Goal: Task Accomplishment & Management: Manage account settings

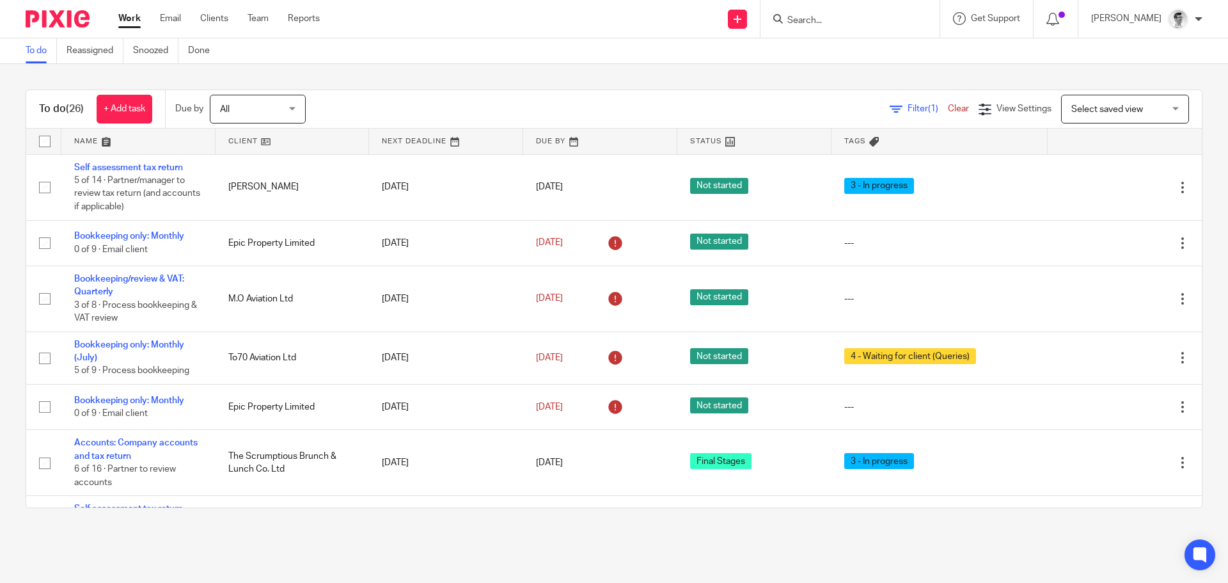
scroll to position [404, 0]
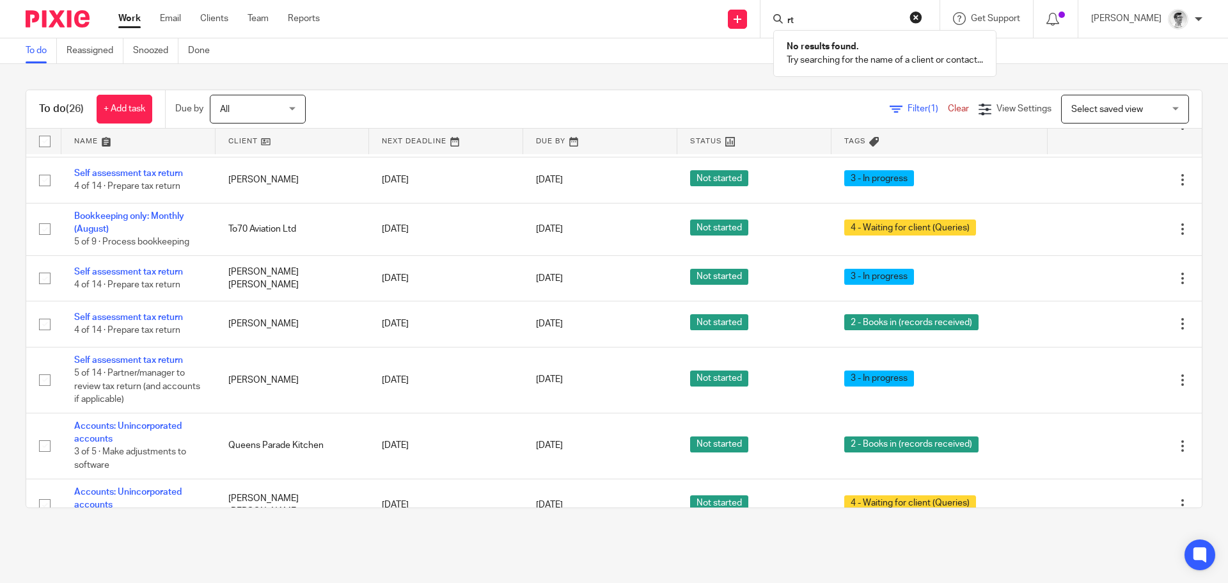
type input "r"
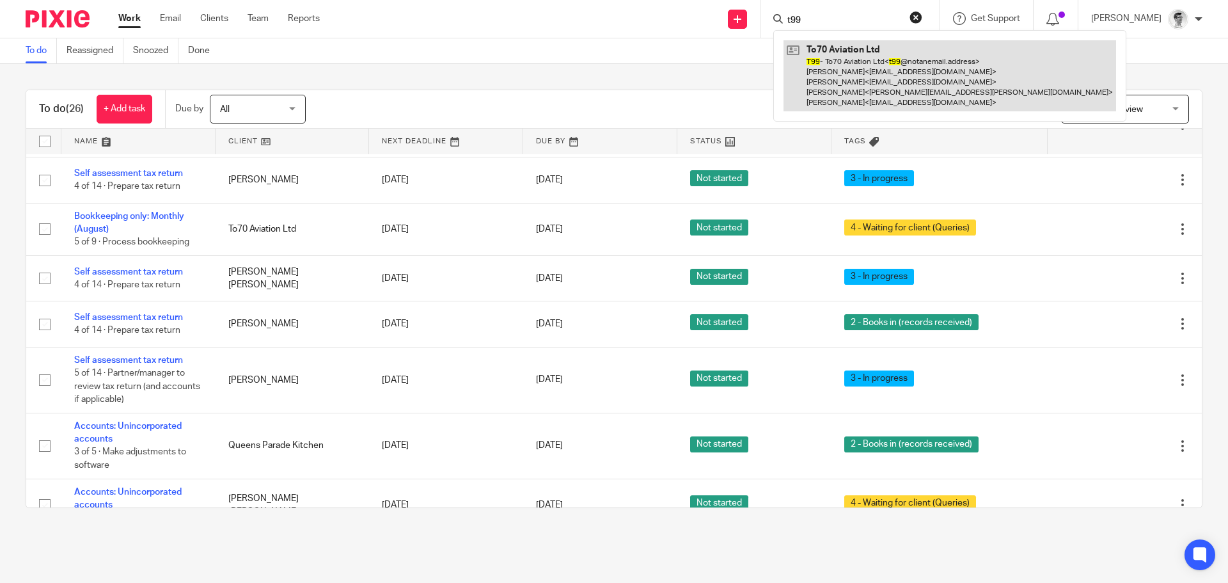
type input "t99"
click at [873, 77] on link at bounding box center [950, 75] width 333 height 71
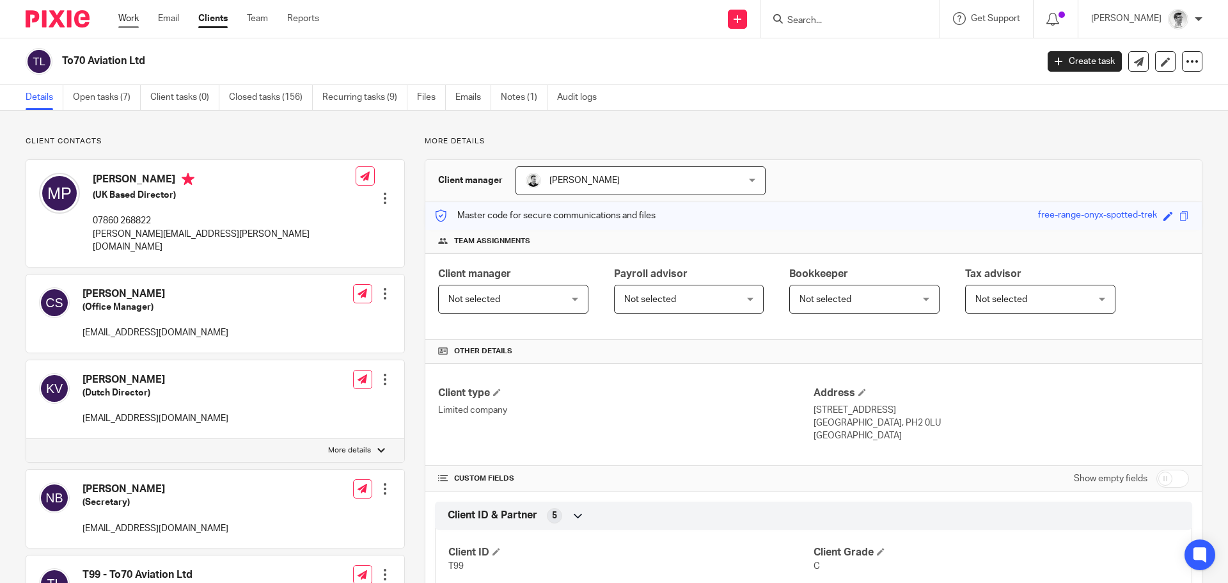
click at [127, 21] on link "Work" at bounding box center [128, 18] width 20 height 13
click at [117, 105] on link "Open tasks (7)" at bounding box center [107, 97] width 68 height 25
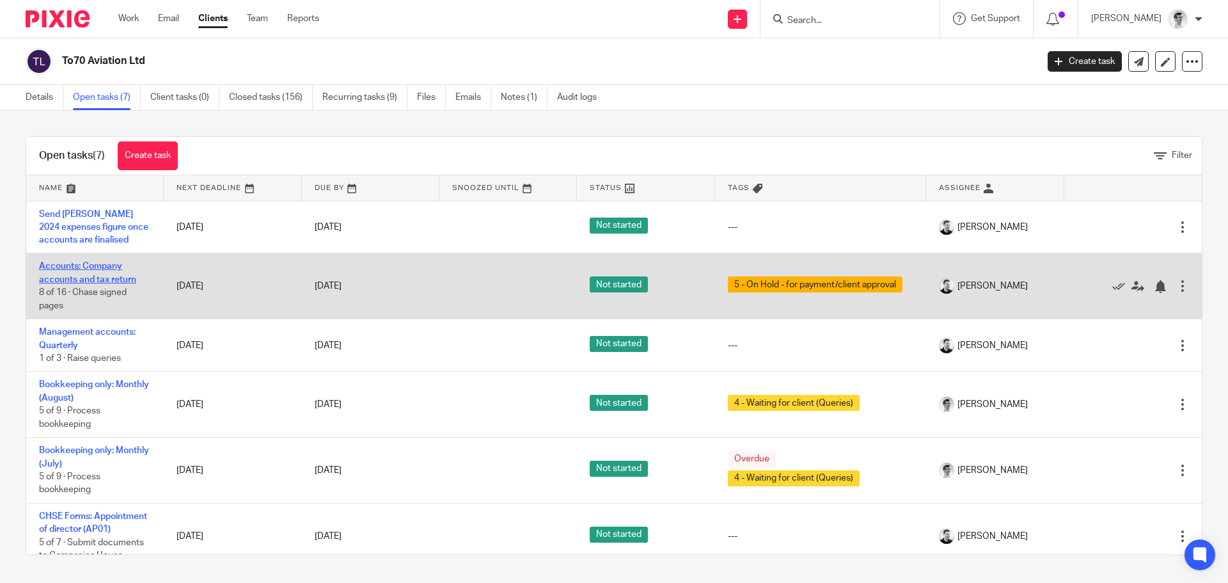
click at [93, 281] on link "Accounts: Company accounts and tax return" at bounding box center [87, 273] width 97 height 22
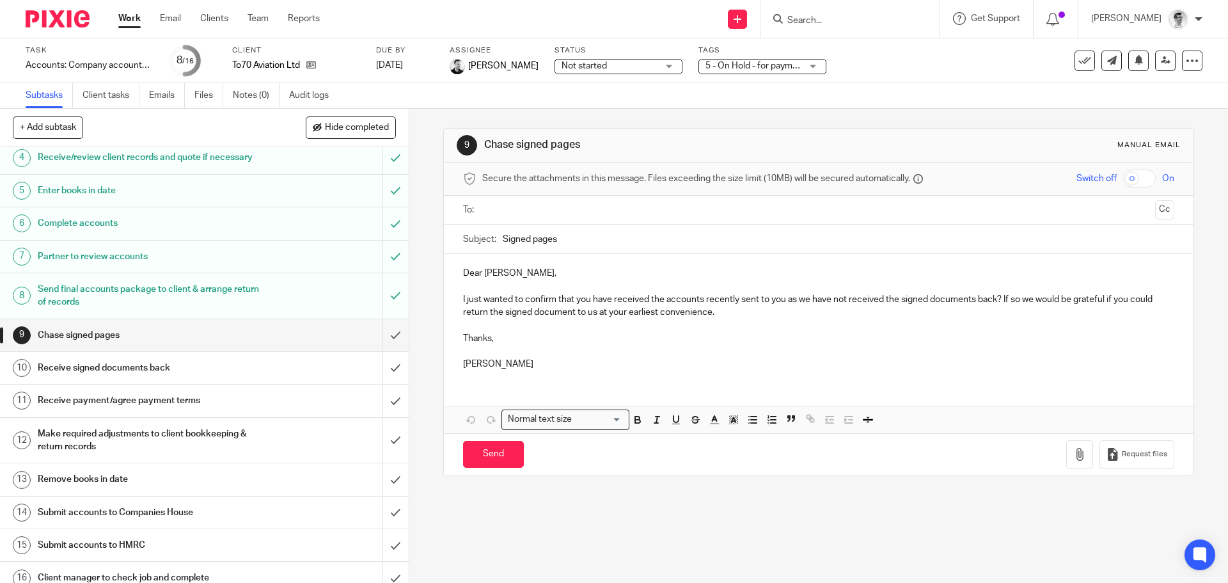
scroll to position [152, 0]
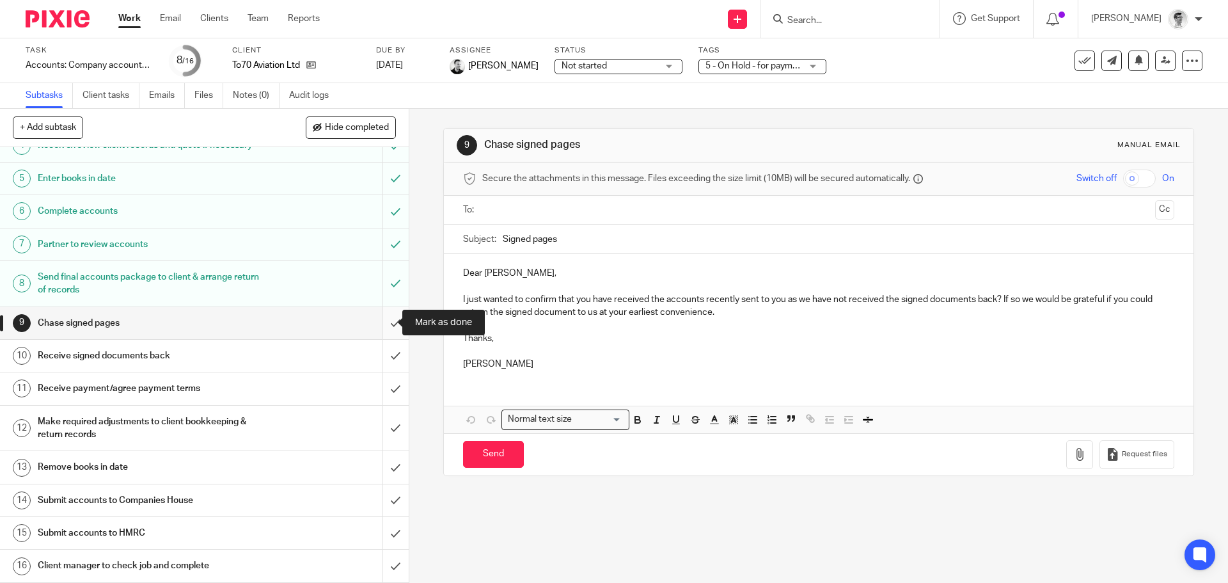
click at [378, 315] on input "submit" at bounding box center [204, 323] width 409 height 32
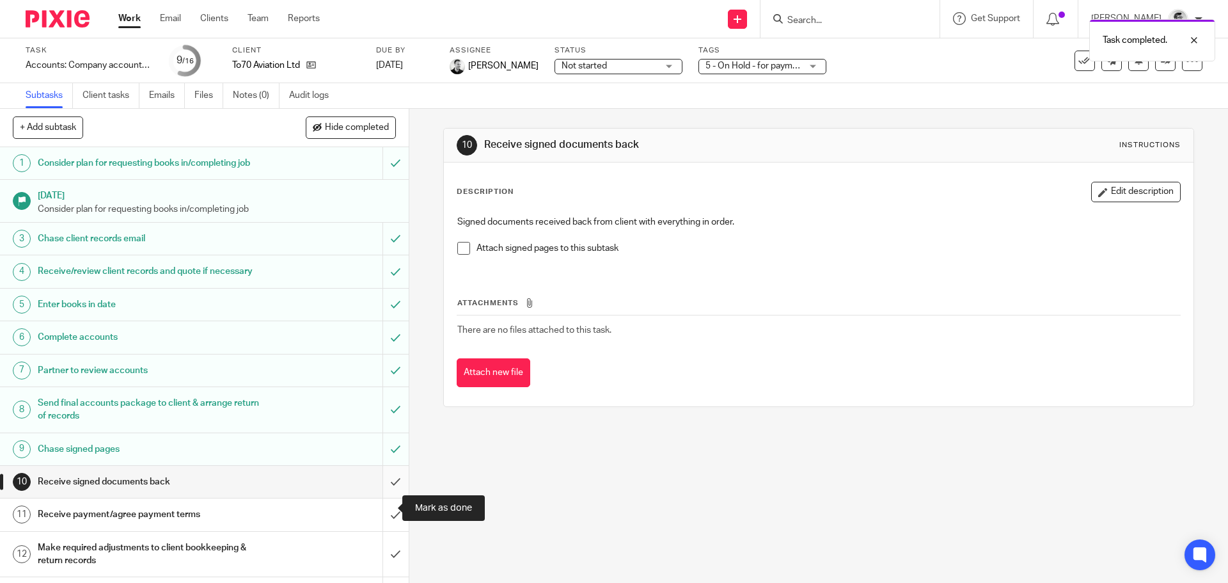
click at [380, 498] on input "submit" at bounding box center [204, 482] width 409 height 32
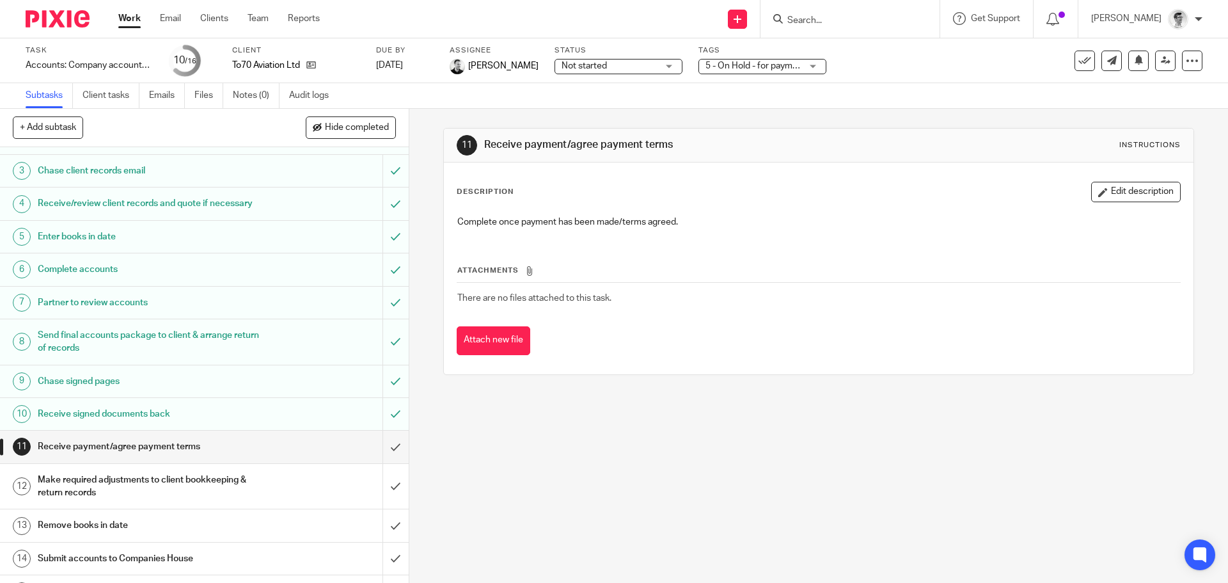
scroll to position [152, 0]
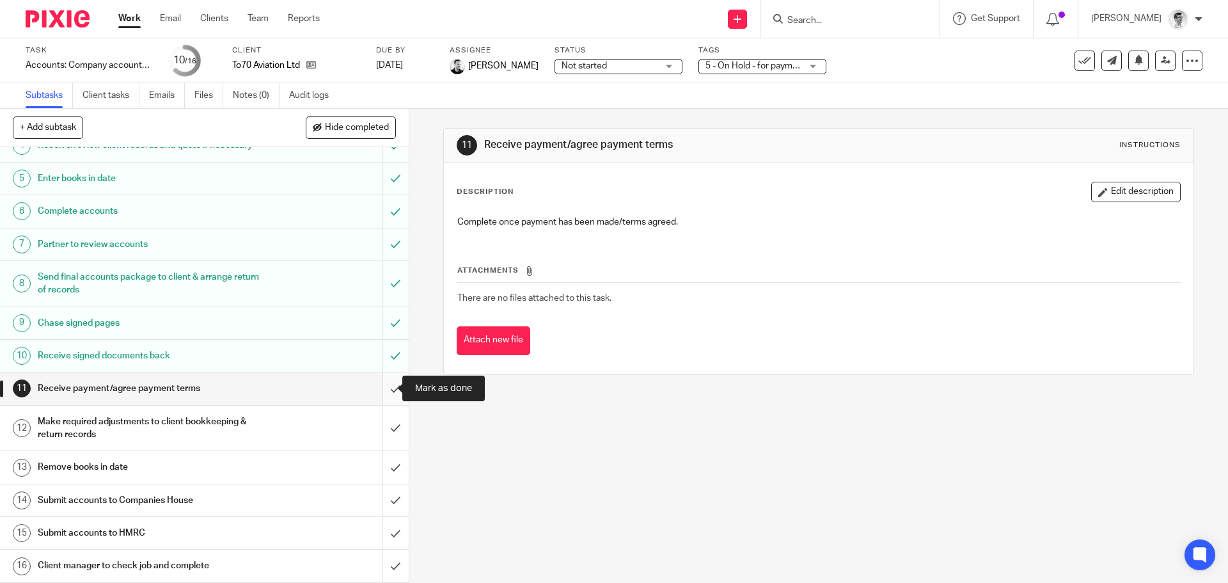
click at [380, 391] on input "submit" at bounding box center [204, 388] width 409 height 32
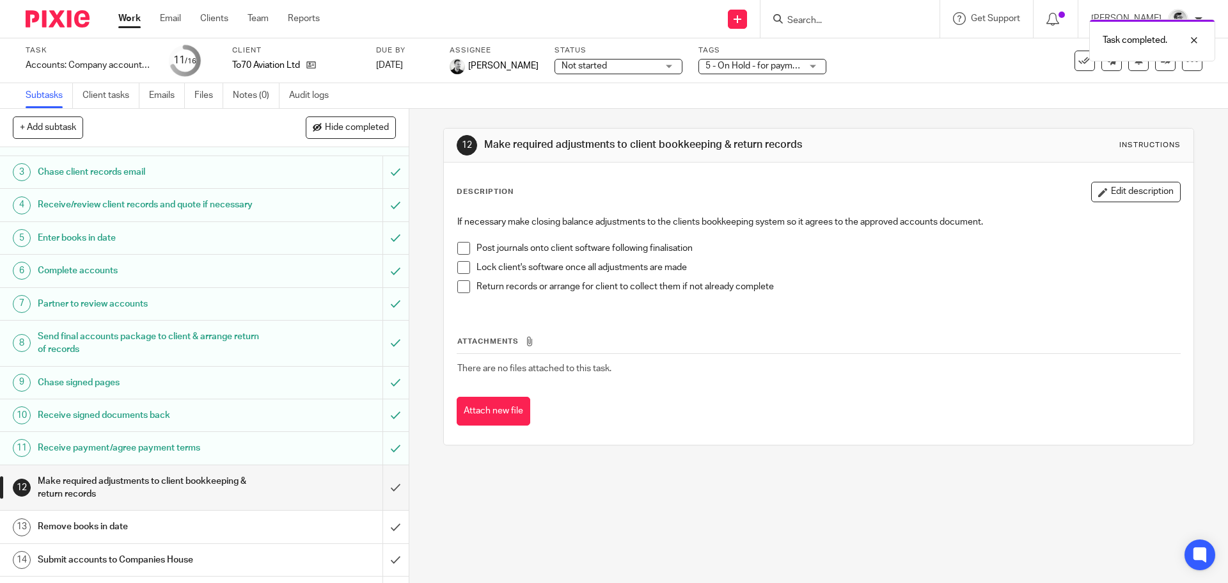
scroll to position [152, 0]
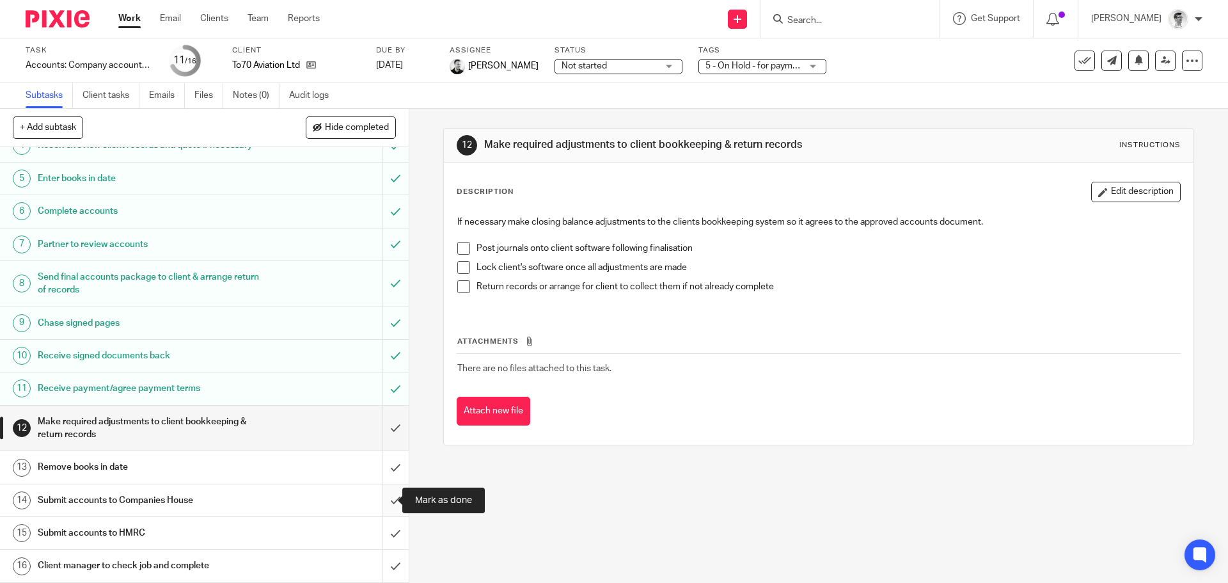
click at [381, 506] on input "submit" at bounding box center [204, 500] width 409 height 32
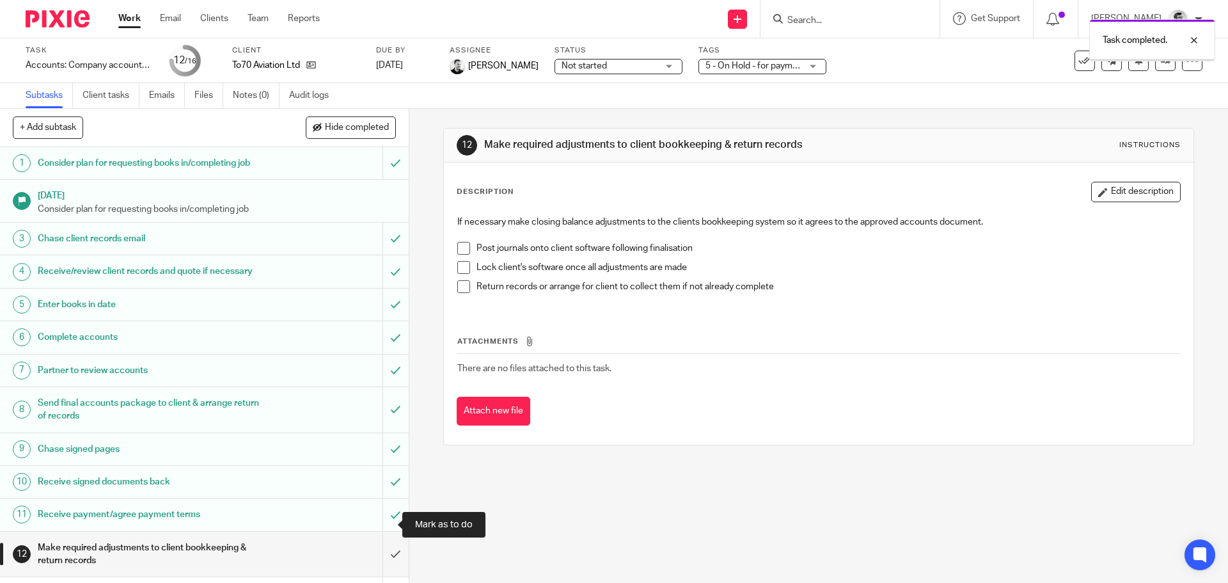
scroll to position [152, 0]
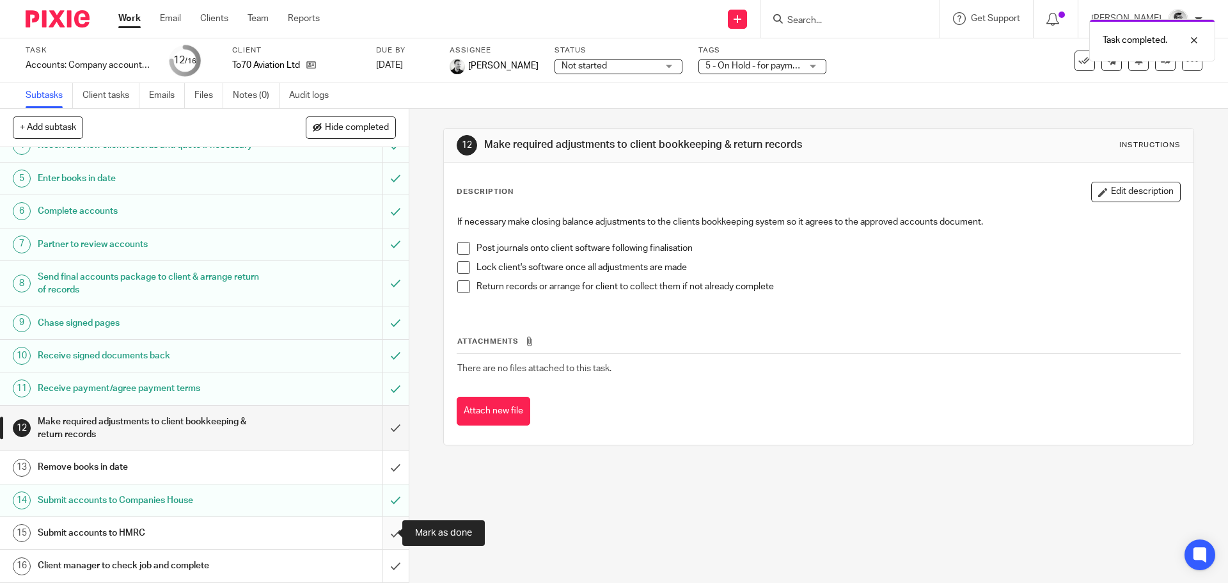
click at [384, 539] on input "submit" at bounding box center [204, 533] width 409 height 32
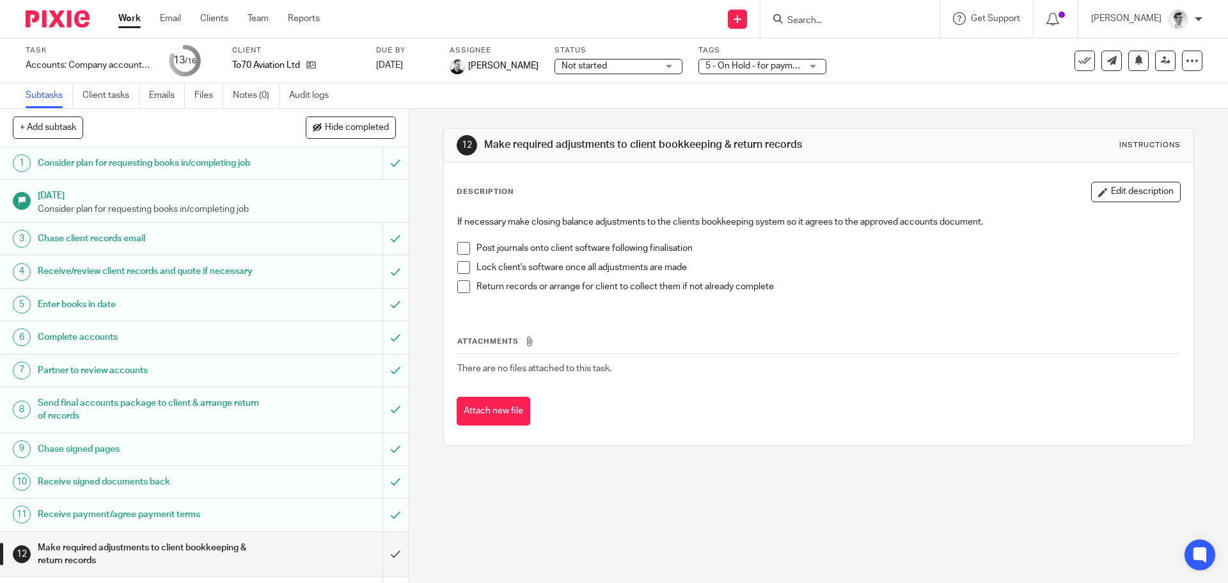
drag, startPoint x: 131, startPoint y: 21, endPoint x: 290, endPoint y: 40, distance: 160.4
click at [131, 21] on link "Work" at bounding box center [129, 18] width 22 height 13
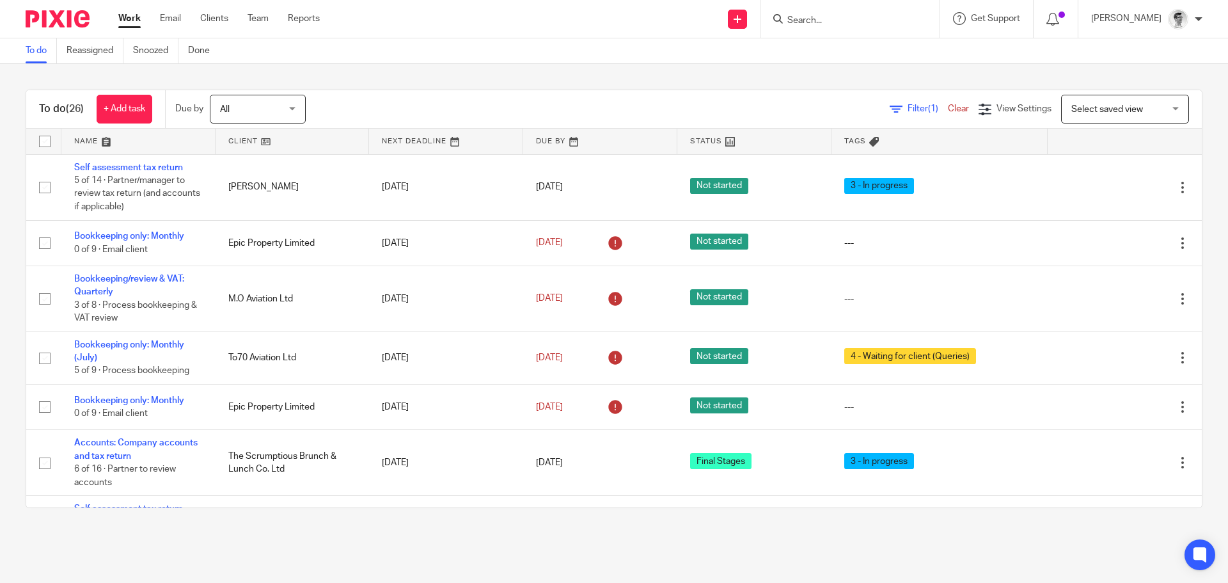
click at [830, 21] on input "Search" at bounding box center [843, 21] width 115 height 12
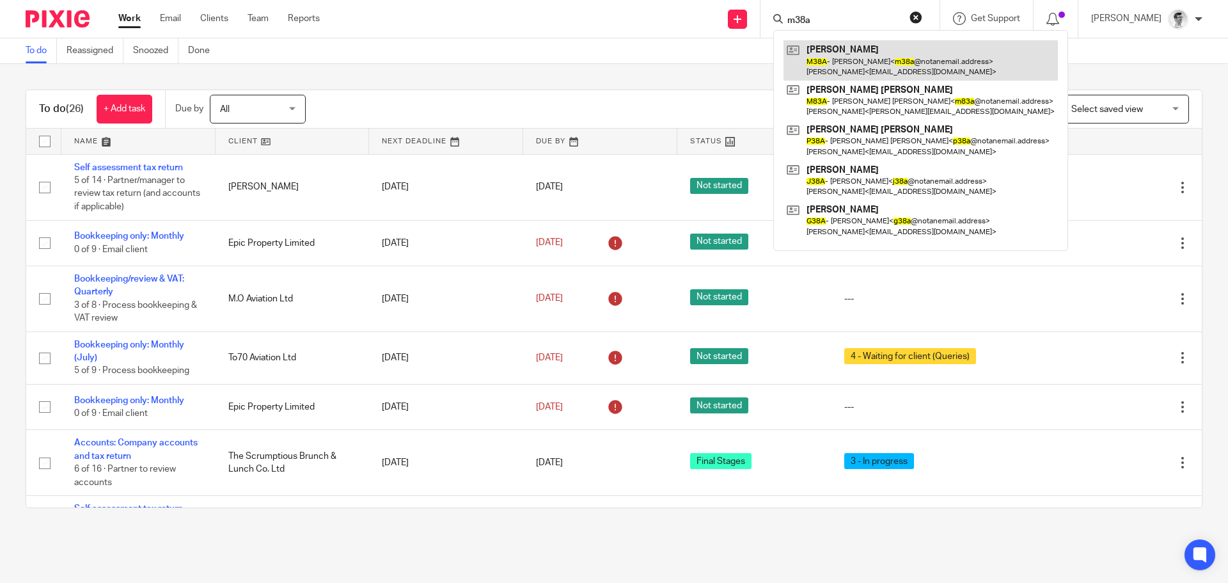
type input "m38a"
click at [860, 67] on link at bounding box center [921, 60] width 274 height 40
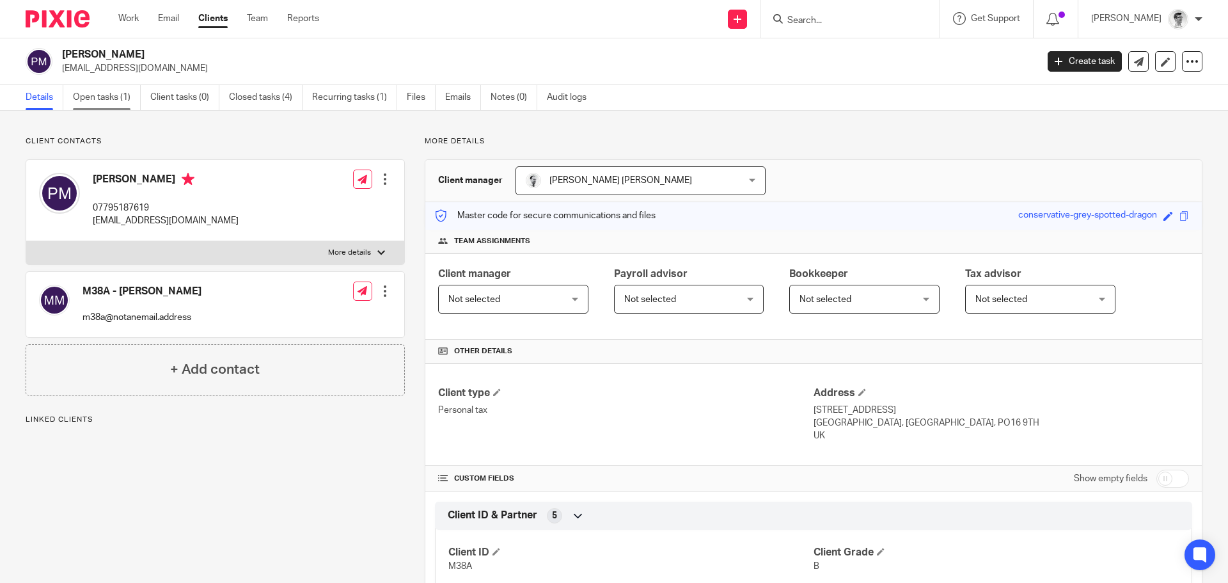
click at [108, 97] on link "Open tasks (1)" at bounding box center [107, 97] width 68 height 25
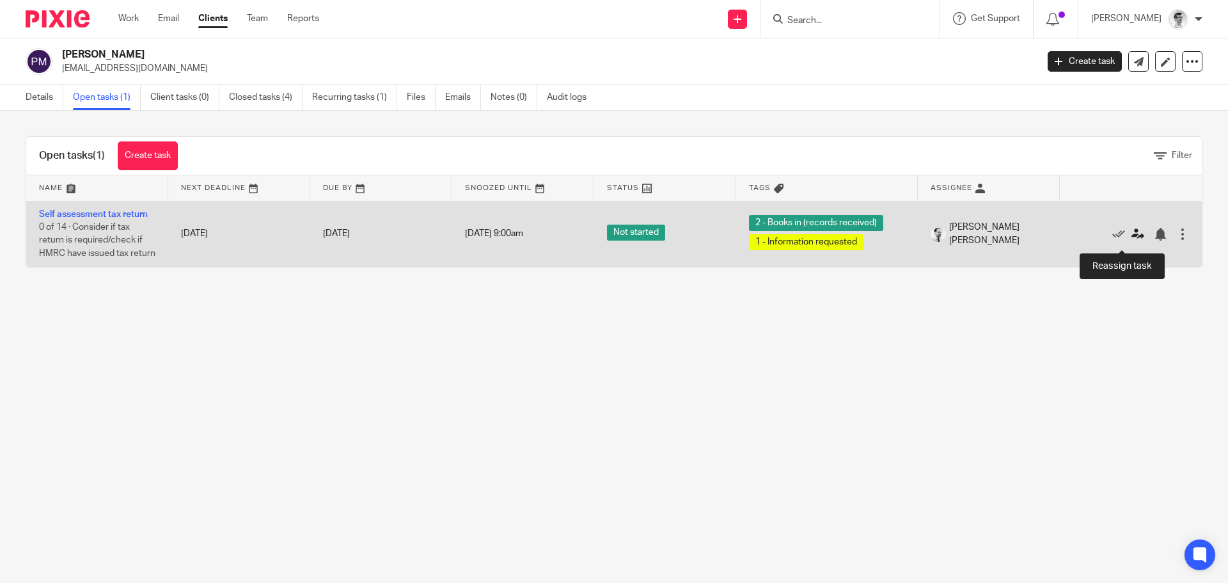
click at [1131, 239] on icon at bounding box center [1137, 234] width 13 height 13
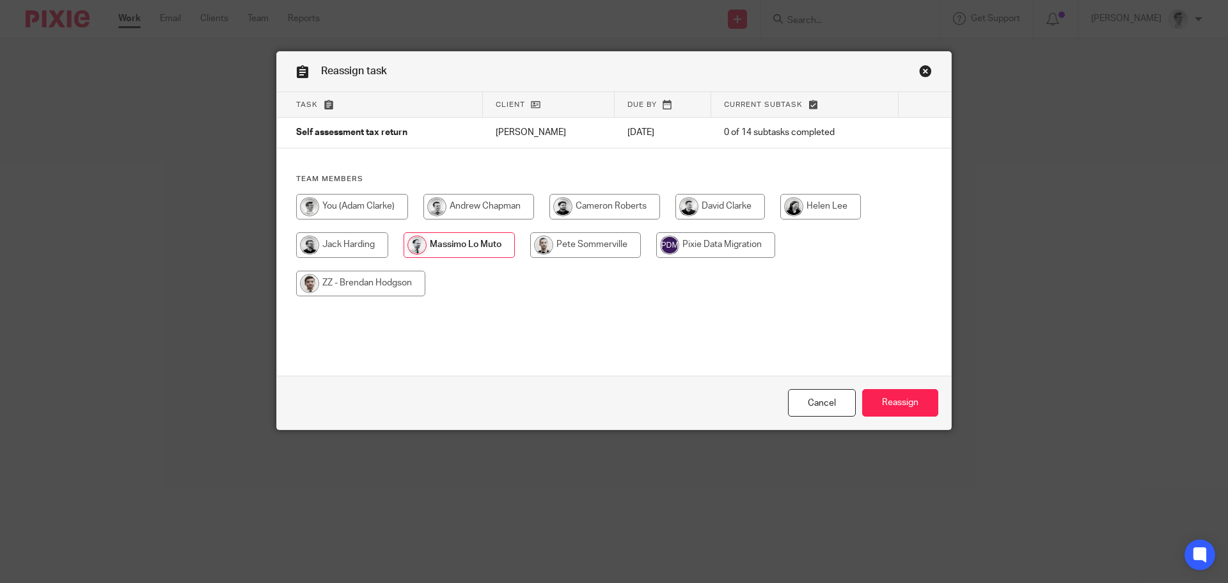
click at [336, 210] on input "radio" at bounding box center [352, 207] width 112 height 26
radio input "true"
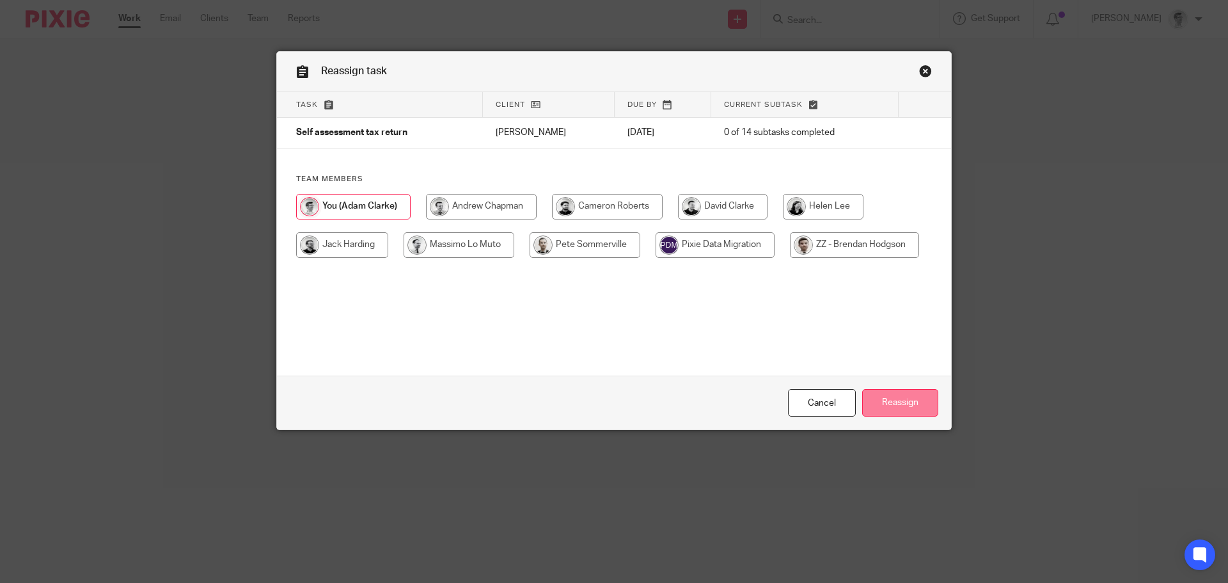
click at [894, 395] on input "Reassign" at bounding box center [900, 403] width 76 height 28
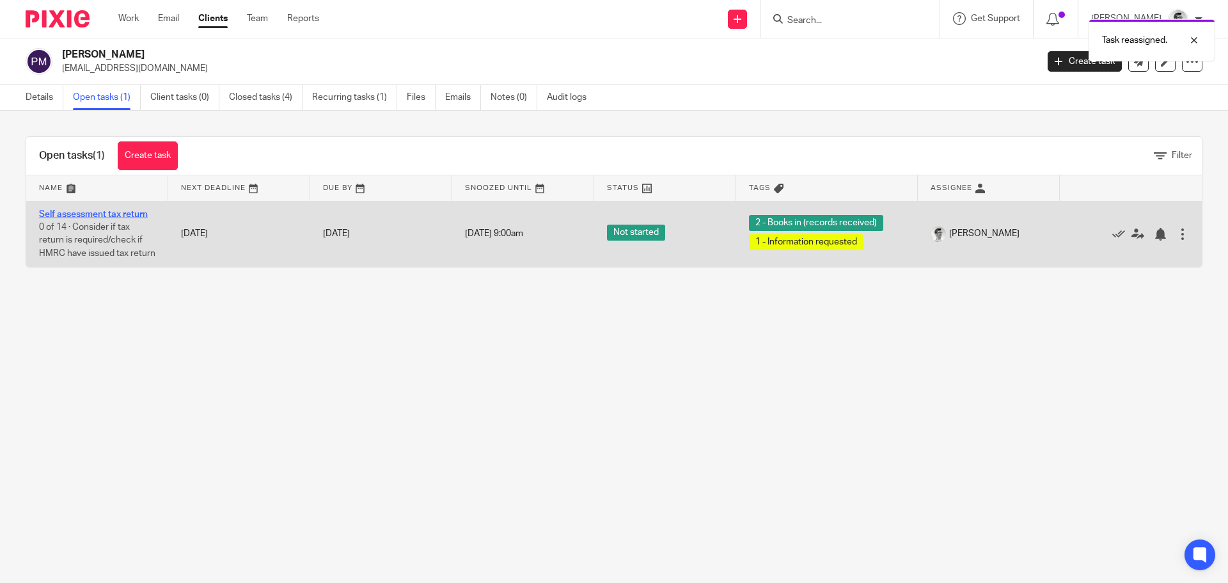
click at [126, 212] on link "Self assessment tax return" at bounding box center [93, 214] width 109 height 9
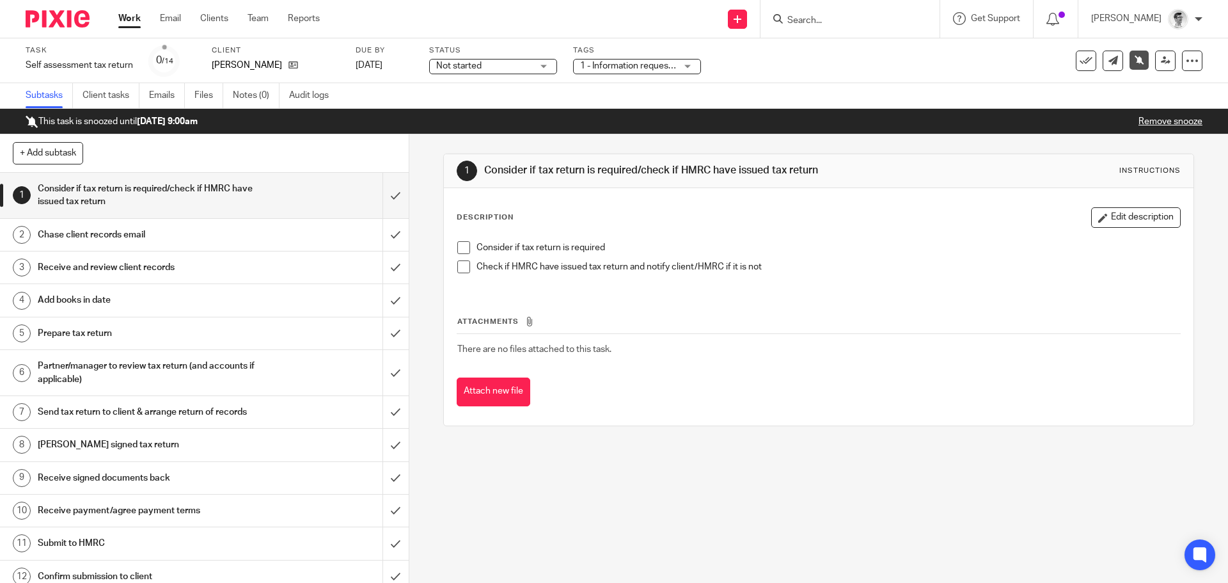
click at [649, 62] on span "1 - Information requested + 1" at bounding box center [638, 65] width 116 height 9
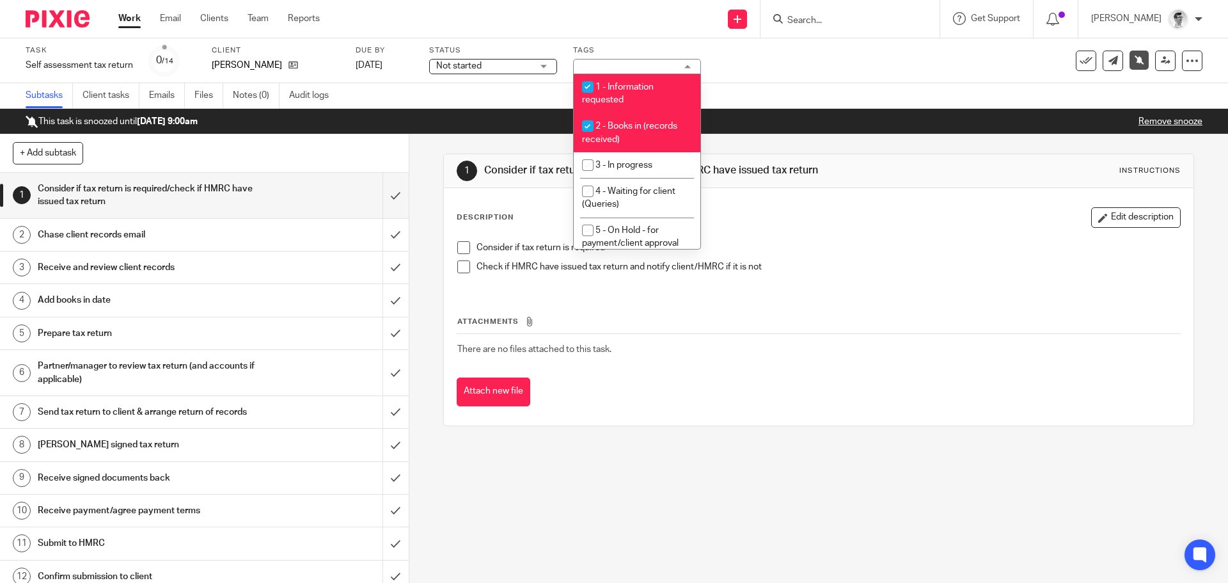
click at [590, 89] on input "checkbox" at bounding box center [588, 87] width 24 height 24
checkbox input "false"
click at [583, 127] on input "checkbox" at bounding box center [588, 126] width 24 height 24
checkbox input "false"
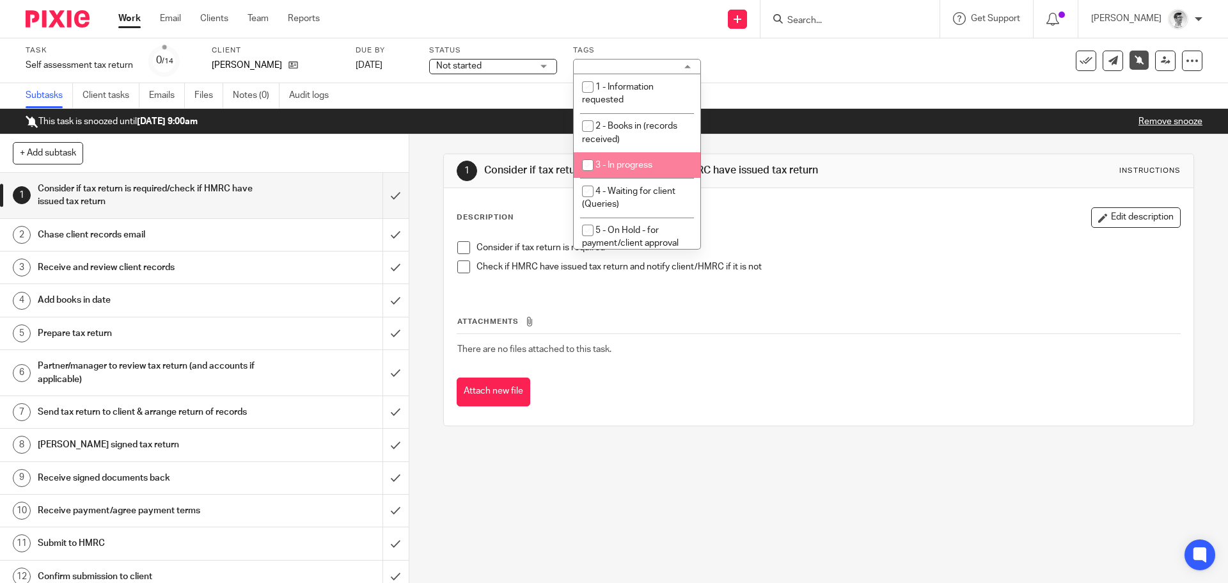
click at [582, 166] on input "checkbox" at bounding box center [588, 165] width 24 height 24
checkbox input "true"
click at [1177, 123] on link "Remove snooze" at bounding box center [1170, 121] width 64 height 9
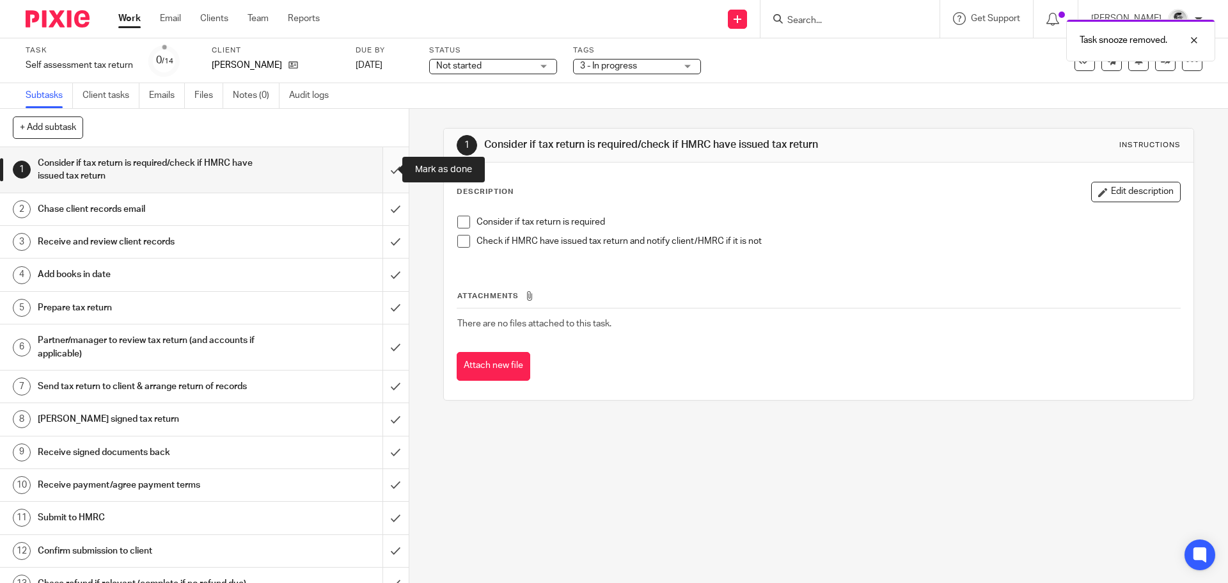
click at [381, 175] on input "submit" at bounding box center [204, 169] width 409 height 45
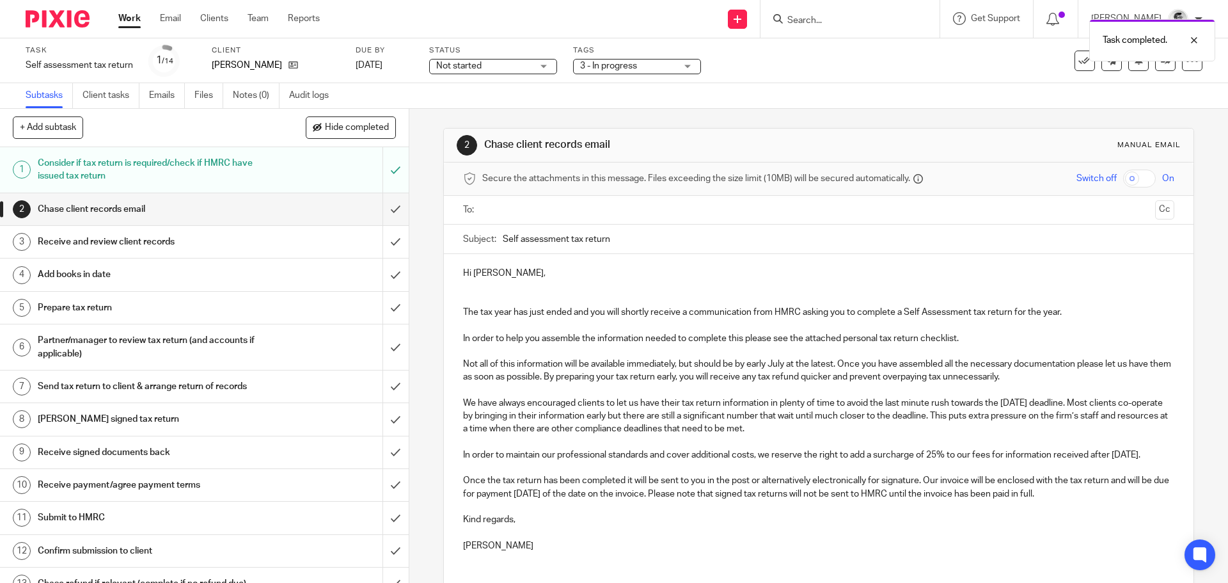
click at [384, 215] on input "submit" at bounding box center [204, 209] width 409 height 32
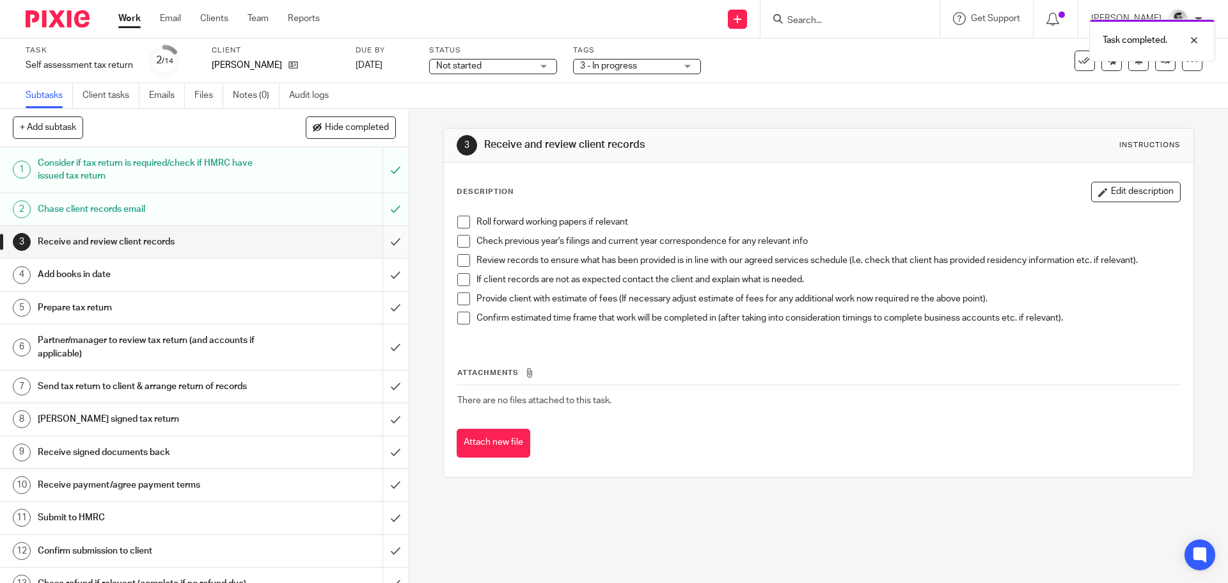
click at [375, 243] on input "submit" at bounding box center [204, 242] width 409 height 32
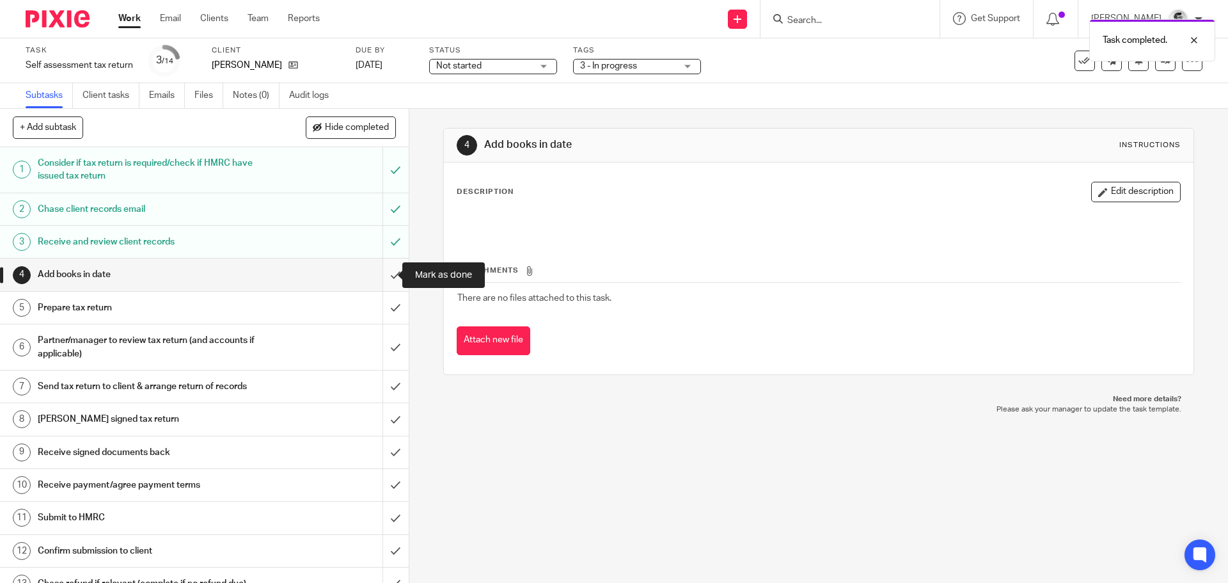
click at [379, 277] on input "submit" at bounding box center [204, 274] width 409 height 32
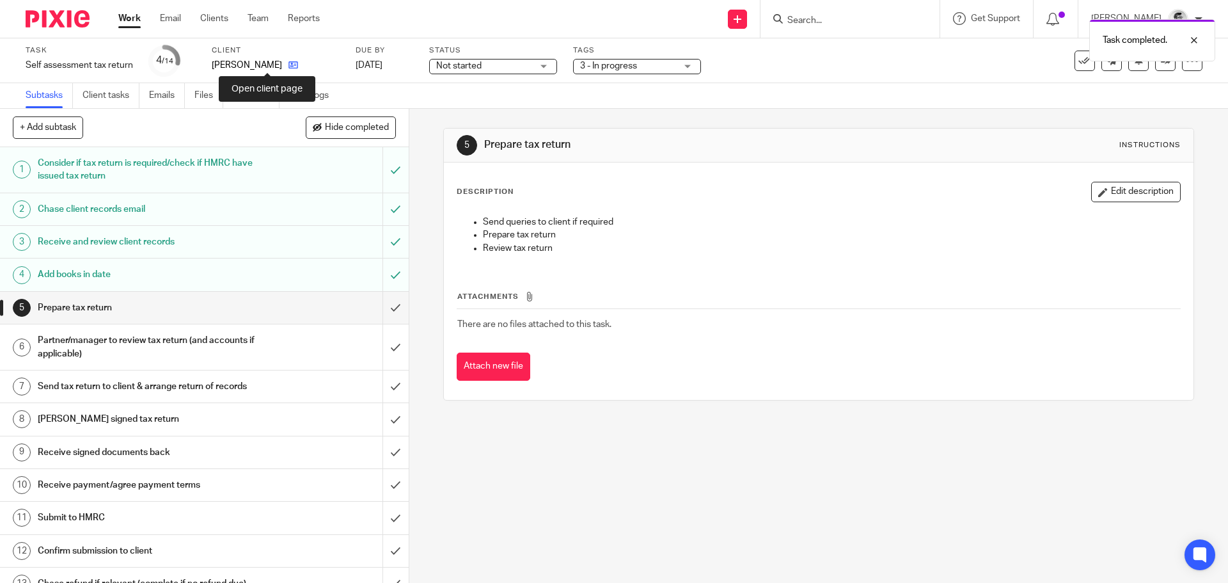
click at [288, 67] on icon at bounding box center [293, 65] width 10 height 10
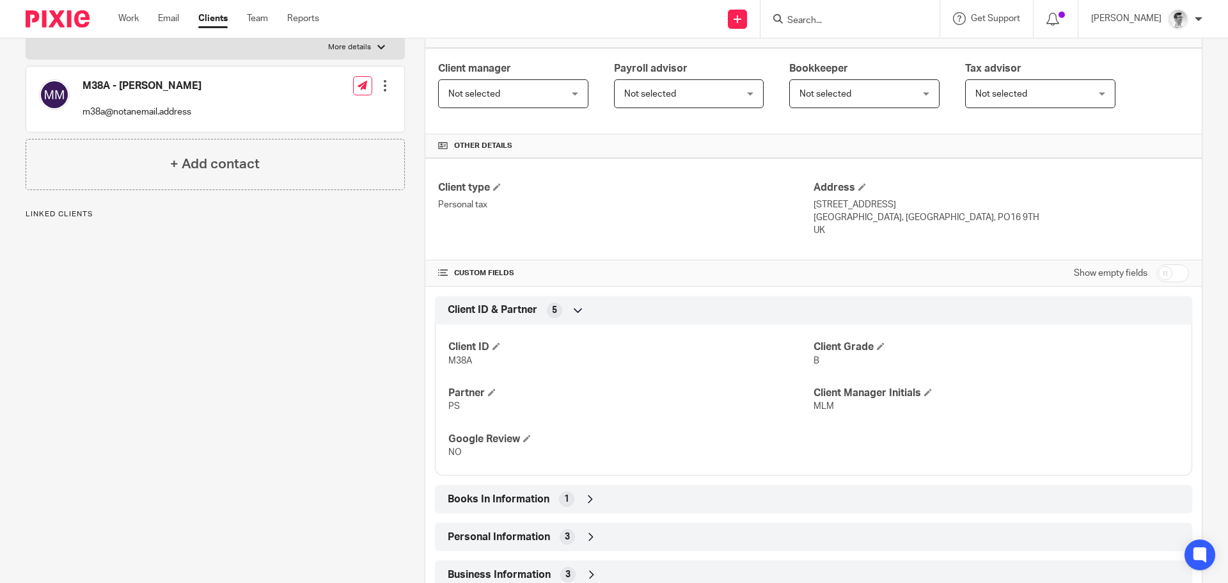
scroll to position [256, 0]
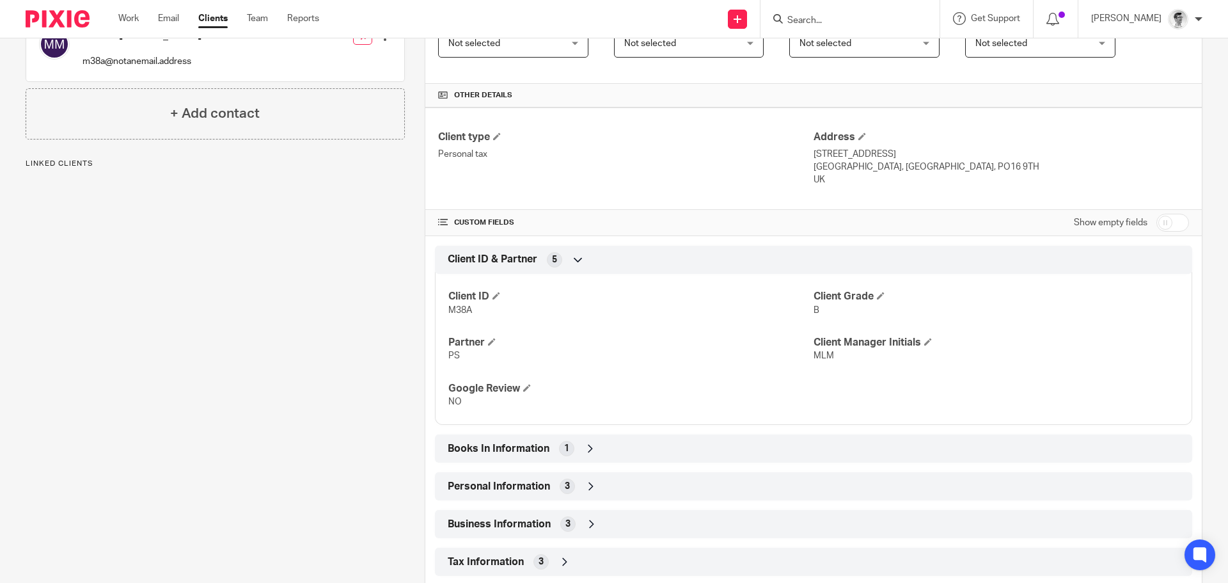
click at [591, 450] on icon at bounding box center [590, 448] width 13 height 13
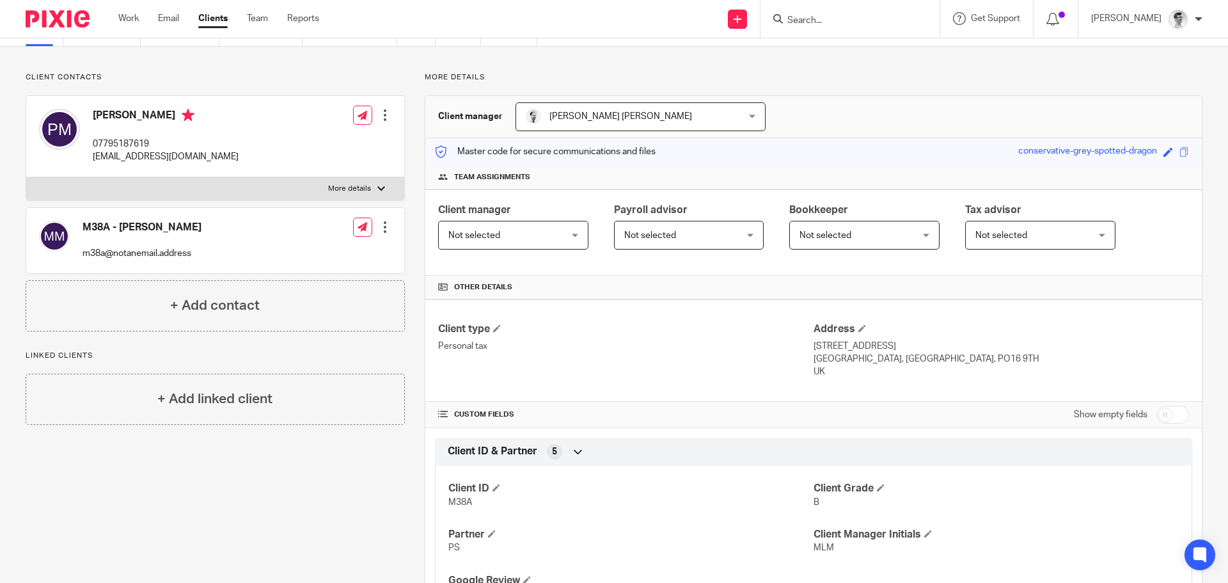
scroll to position [0, 0]
